Goal: Task Accomplishment & Management: Manage account settings

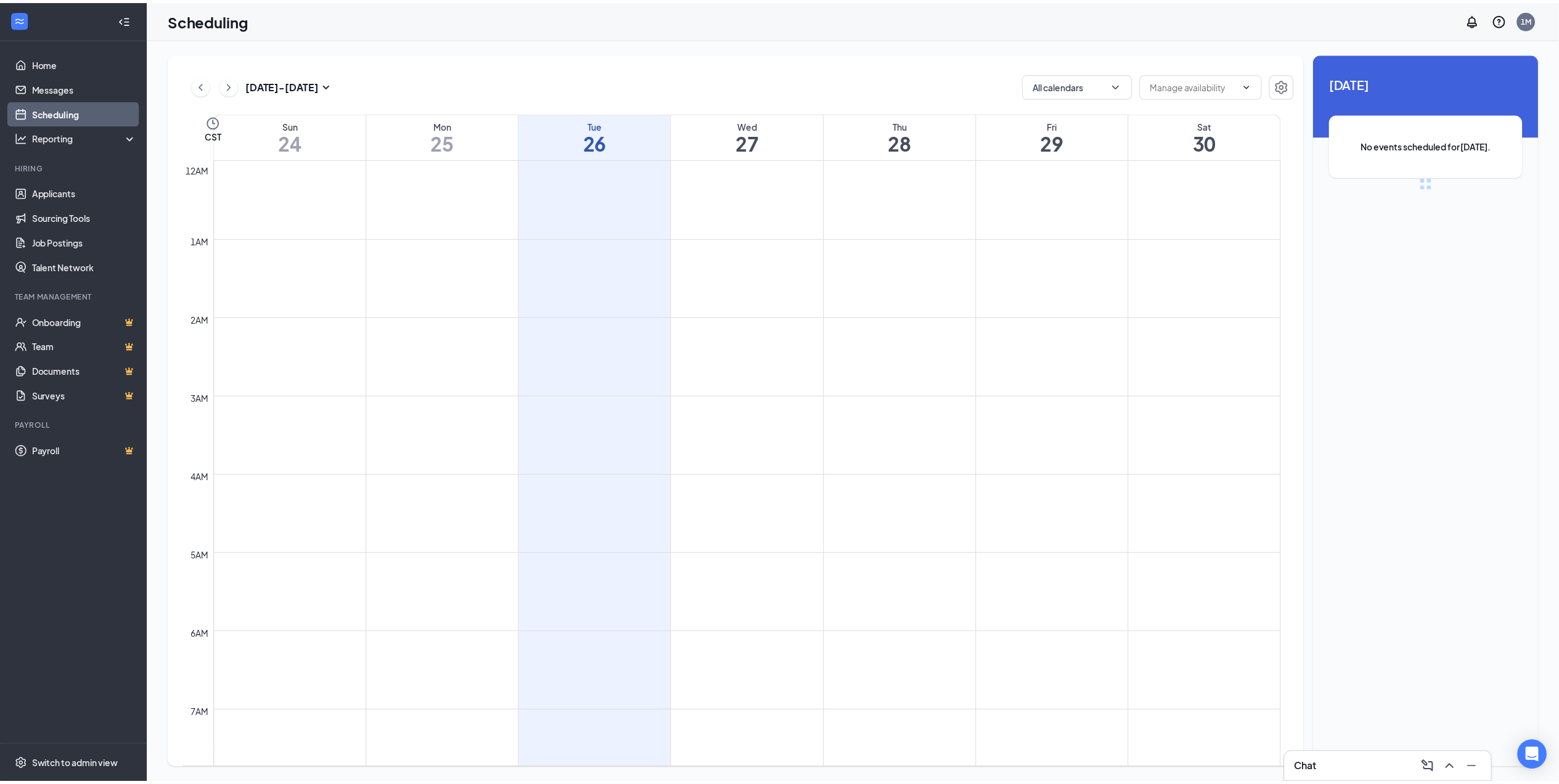
scroll to position [605, 0]
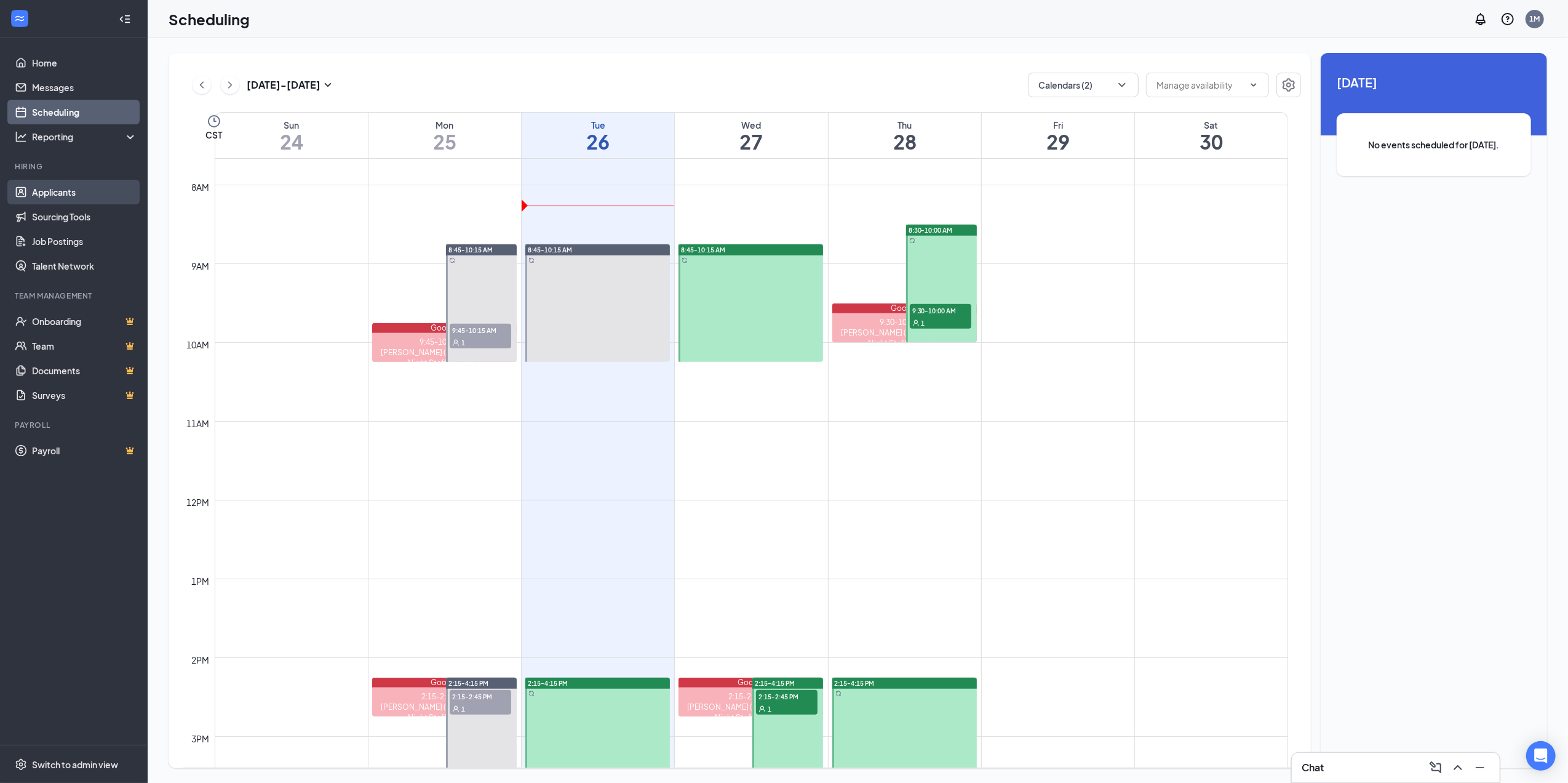
click at [52, 197] on link "Applicants" at bounding box center [84, 192] width 105 height 25
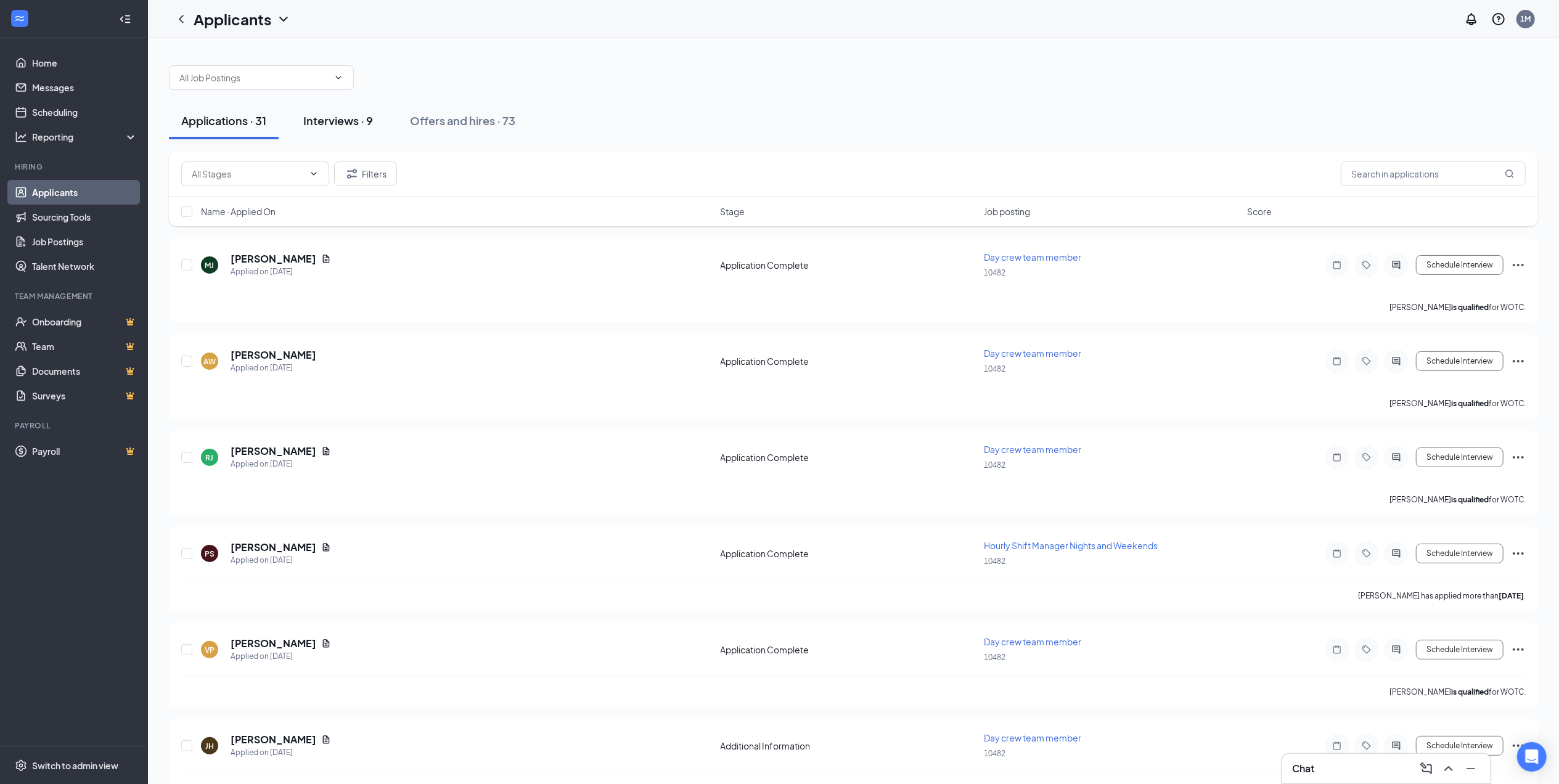
click at [337, 124] on div "Interviews · 9" at bounding box center [338, 121] width 70 height 16
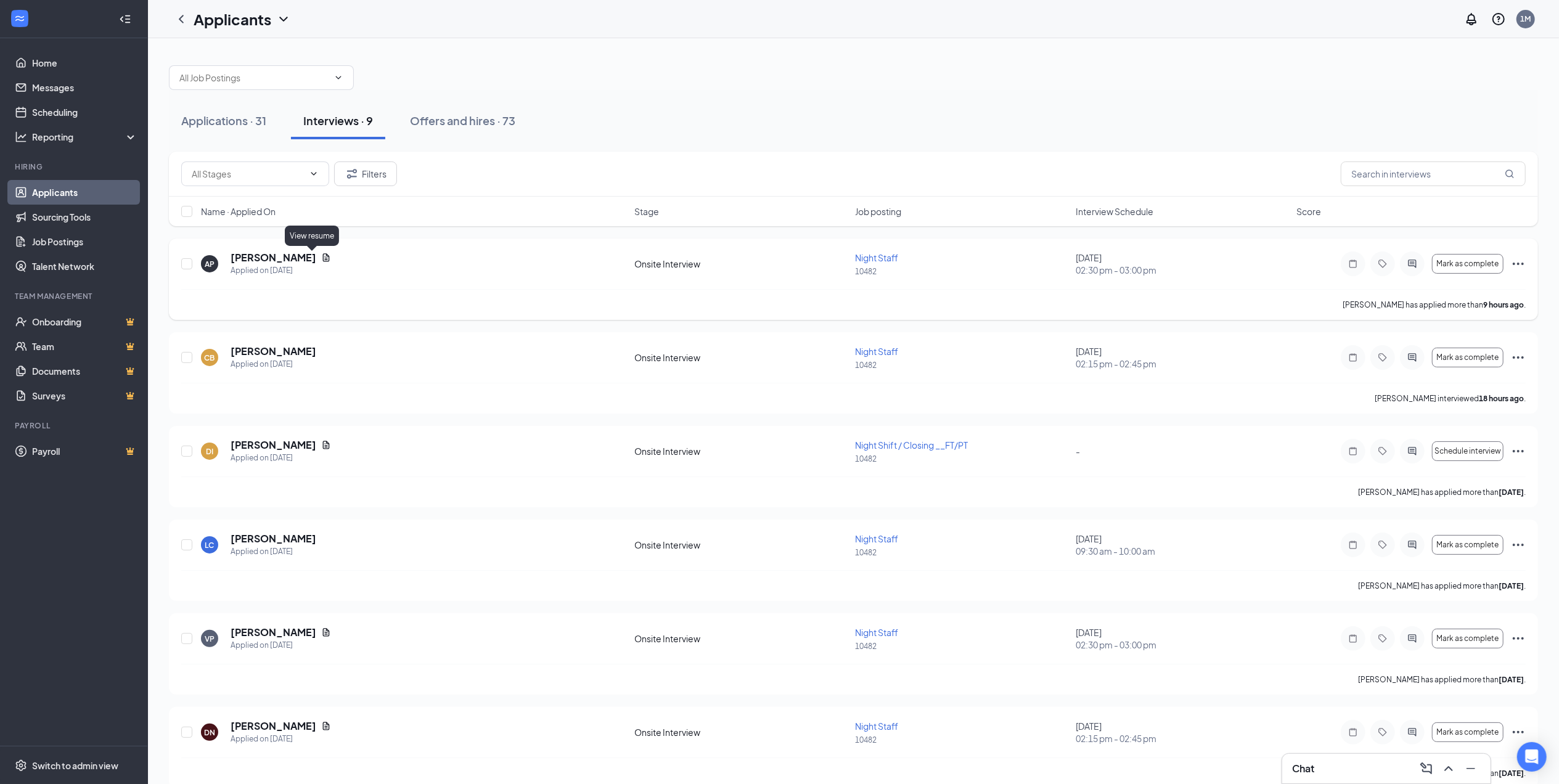
click at [321, 257] on icon "Document" at bounding box center [326, 257] width 10 height 10
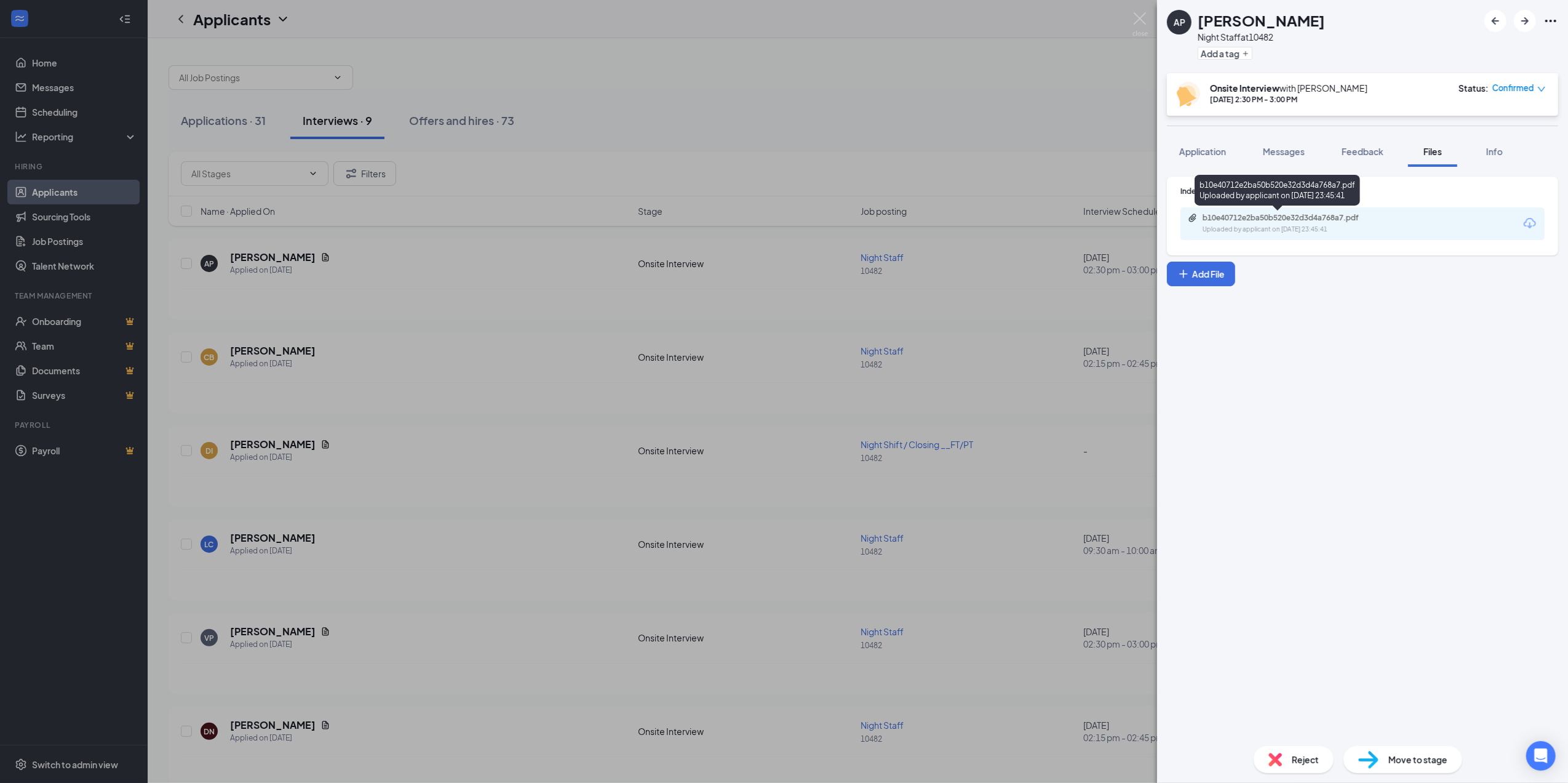
click at [1288, 224] on div "b10e40712e2ba50b520e32d3d4a768a7.pdf Uploaded by applicant on [DATE] 23:45:41" at bounding box center [1288, 224] width 200 height 22
click at [1139, 16] on img at bounding box center [1141, 24] width 16 height 24
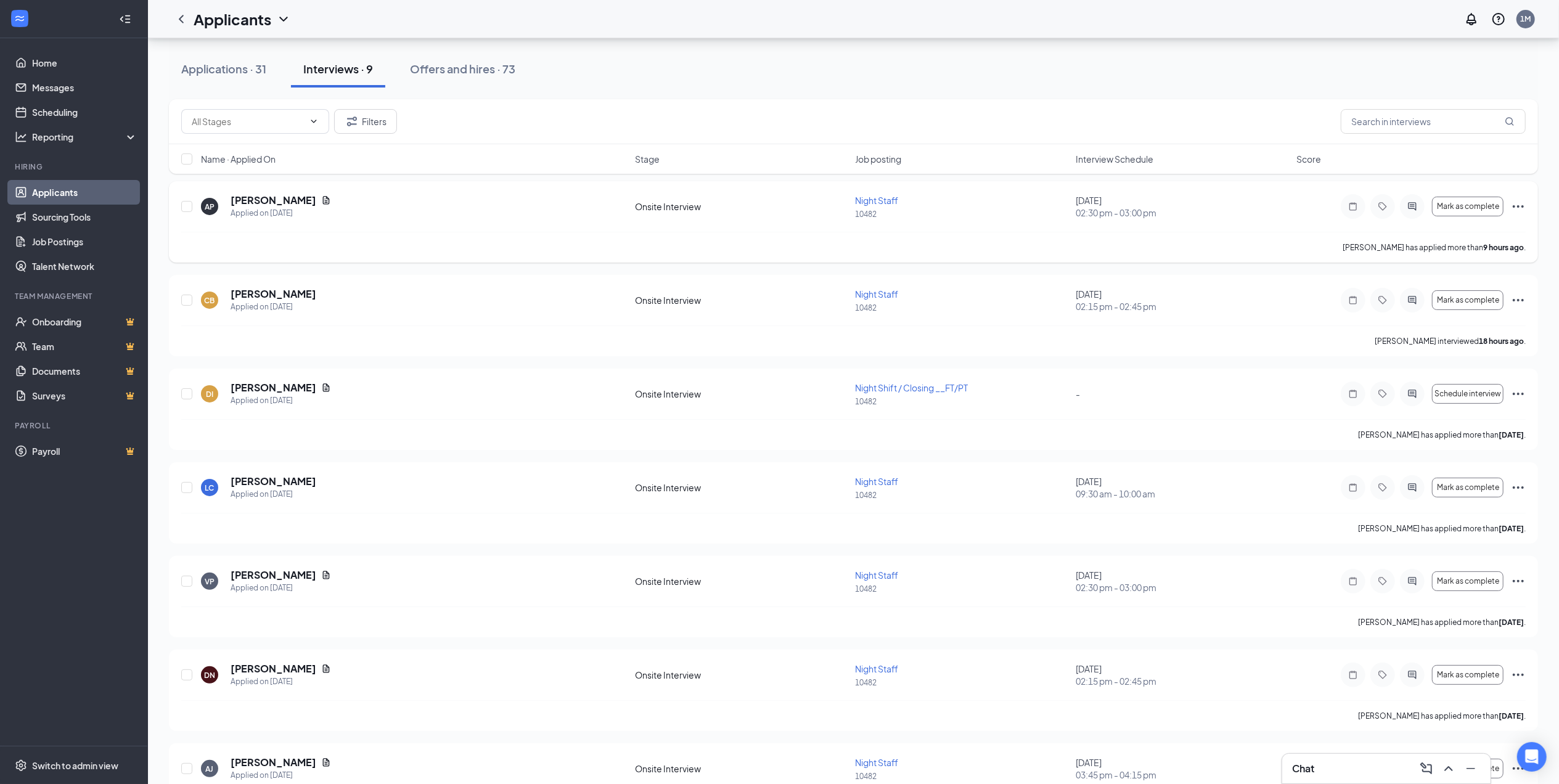
scroll to position [57, 0]
